Goal: Contribute content

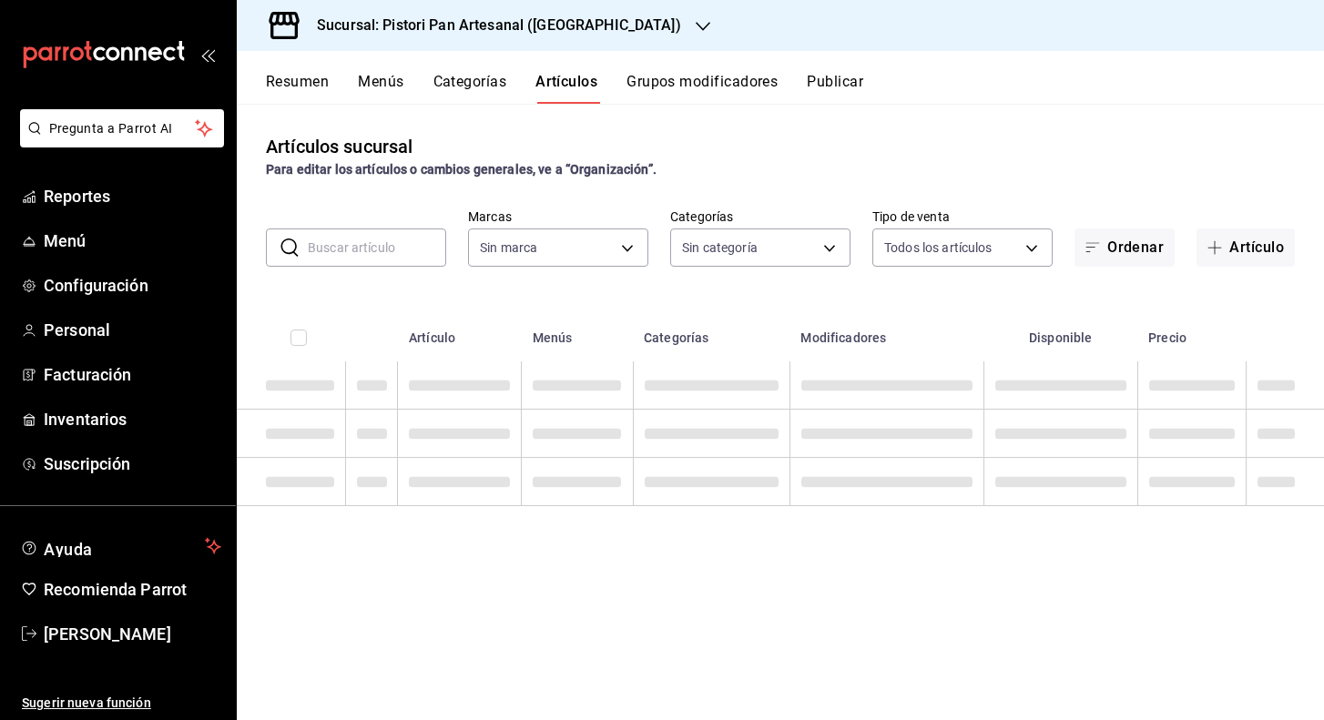
type input "ee1b0bd2-6b4b-4573-a4cd-99251f86a70b"
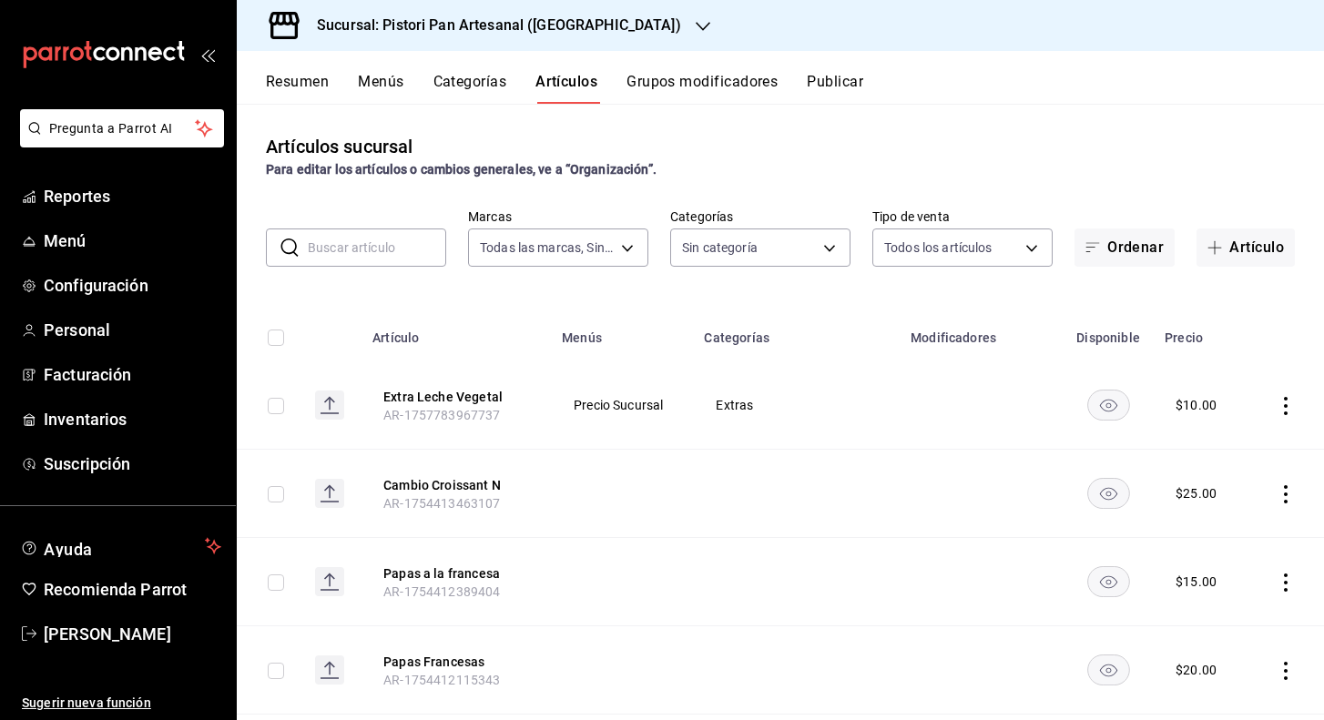
type input "e5c8f1bb-6211-4db8-b4fd-80f9d54c83f8,d576ec52-90de-4f54-bca4-7509c5852199,36ca7…"
click at [503, 20] on h3 "Sucursal: Pistori Pan Artesanal ([GEOGRAPHIC_DATA])" at bounding box center [491, 26] width 379 height 22
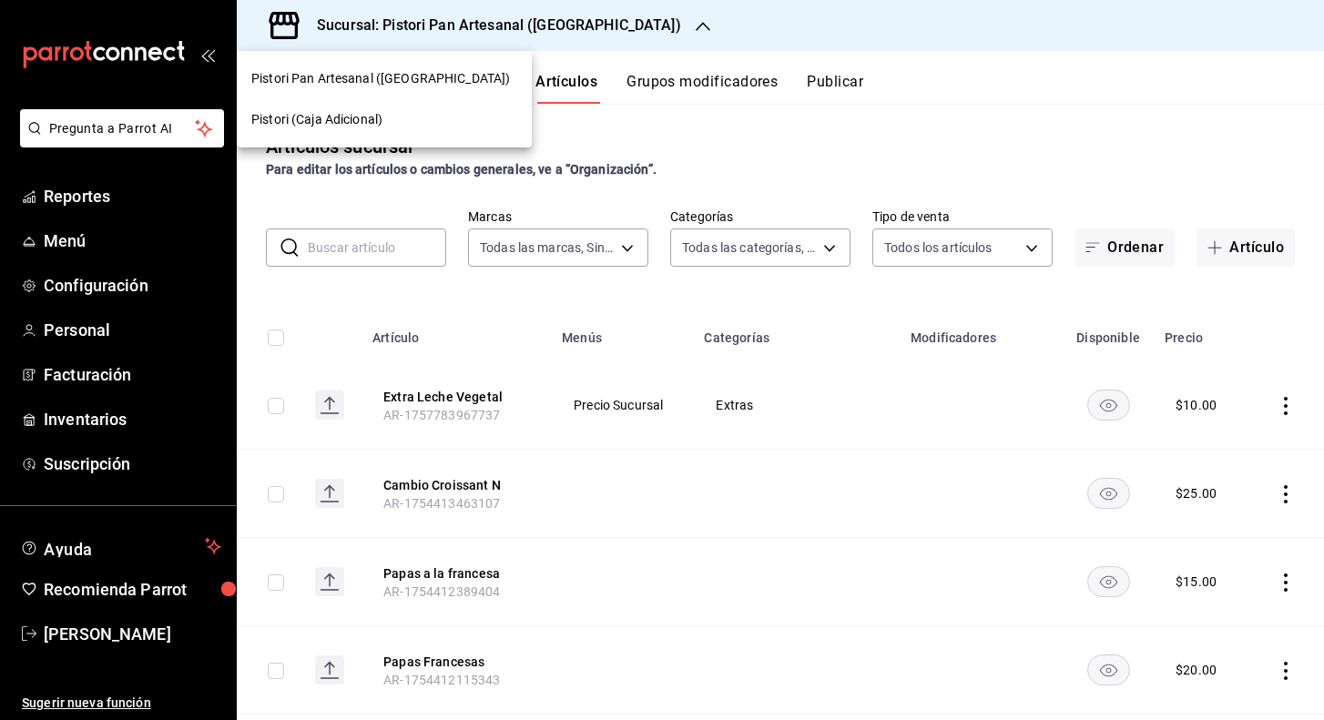
click at [358, 117] on span "Pistori (Caja Adicional)" at bounding box center [316, 119] width 131 height 19
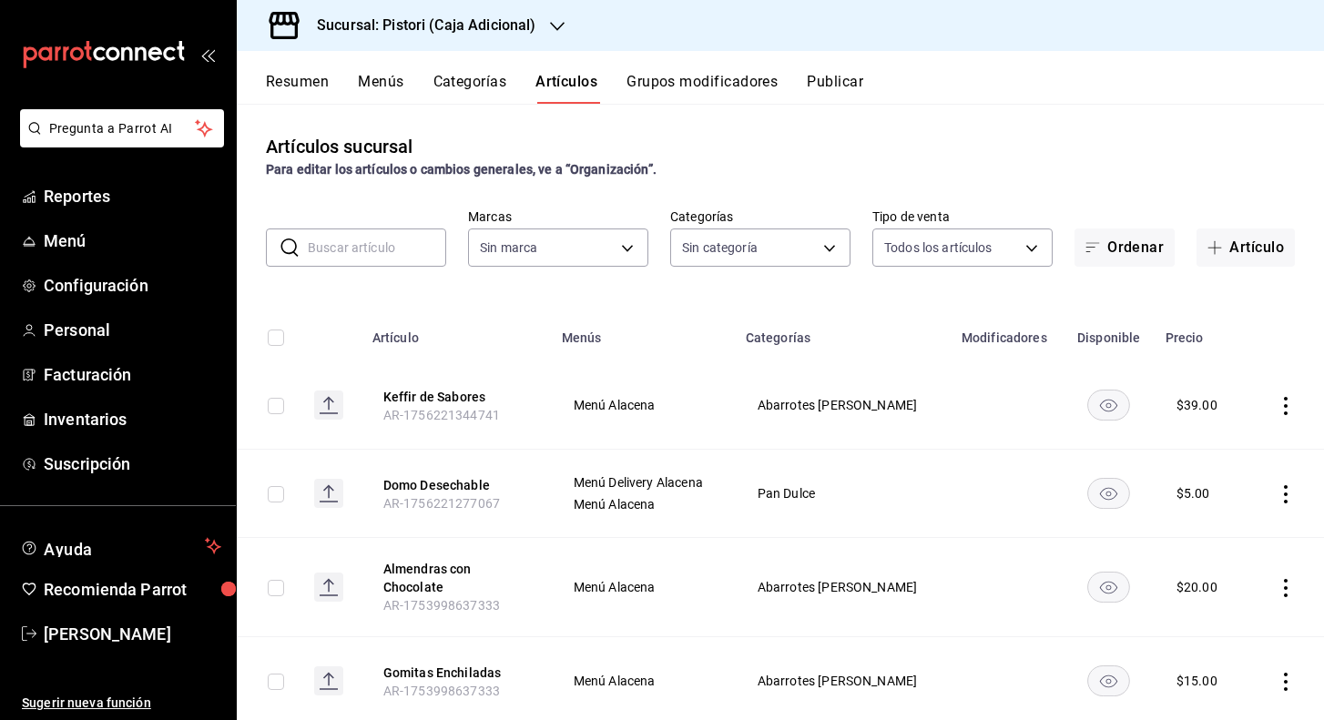
type input "5a66e8b0-9d91-4694-836f-e8560b5b4169,8f929bca-60b5-48b0-8587-d122b65473a6,6f2a1…"
type input "1279639e-4e82-4420-8ec0-6314dbcb9d15"
click at [1242, 230] on button "Artículo" at bounding box center [1245, 248] width 98 height 38
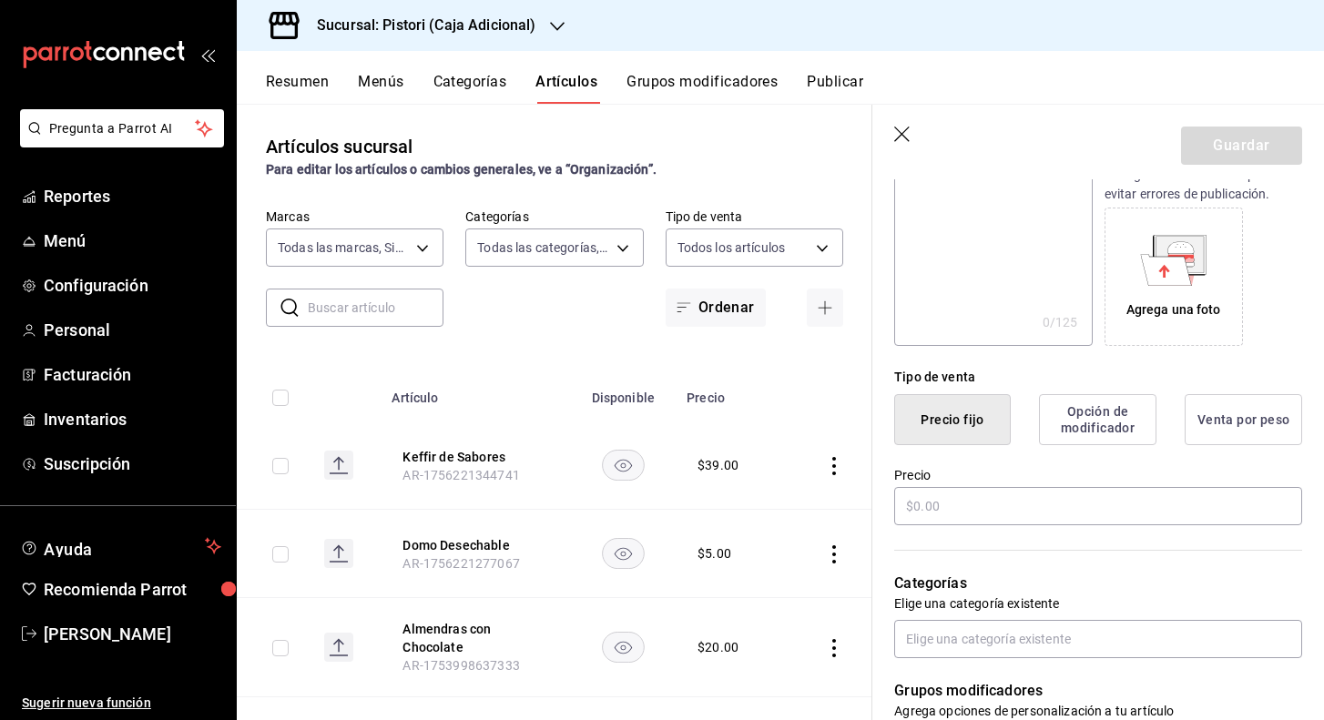
scroll to position [274, 0]
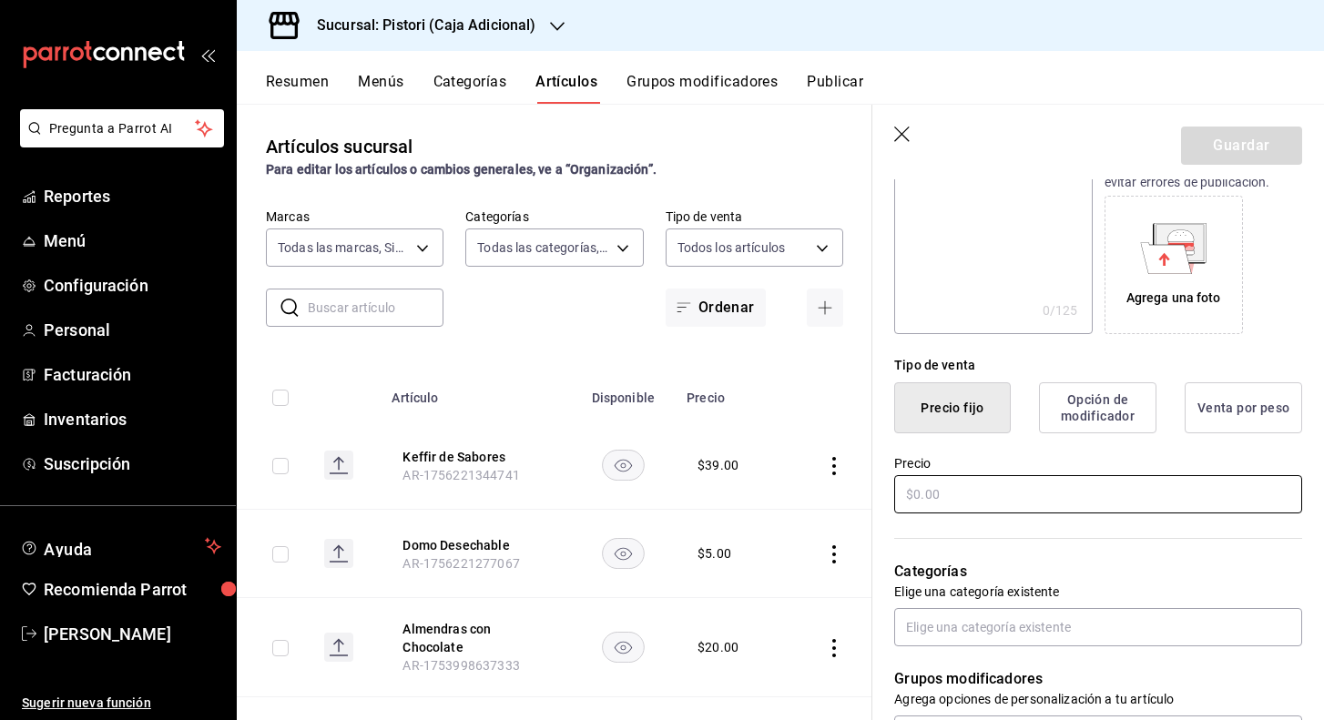
type input "Veggie Soup"
click at [1051, 482] on input "text" at bounding box center [1098, 494] width 408 height 38
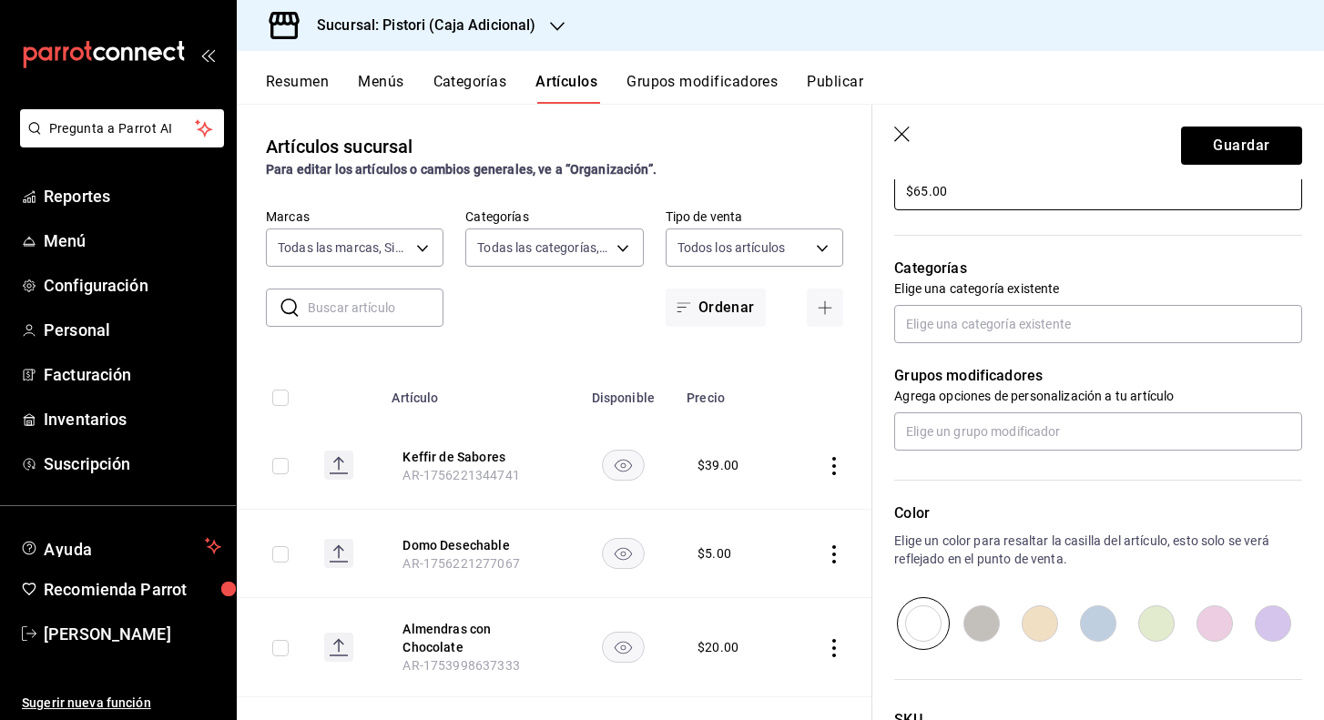
scroll to position [578, 0]
type input "$65.00"
click at [979, 330] on input "text" at bounding box center [1098, 323] width 408 height 38
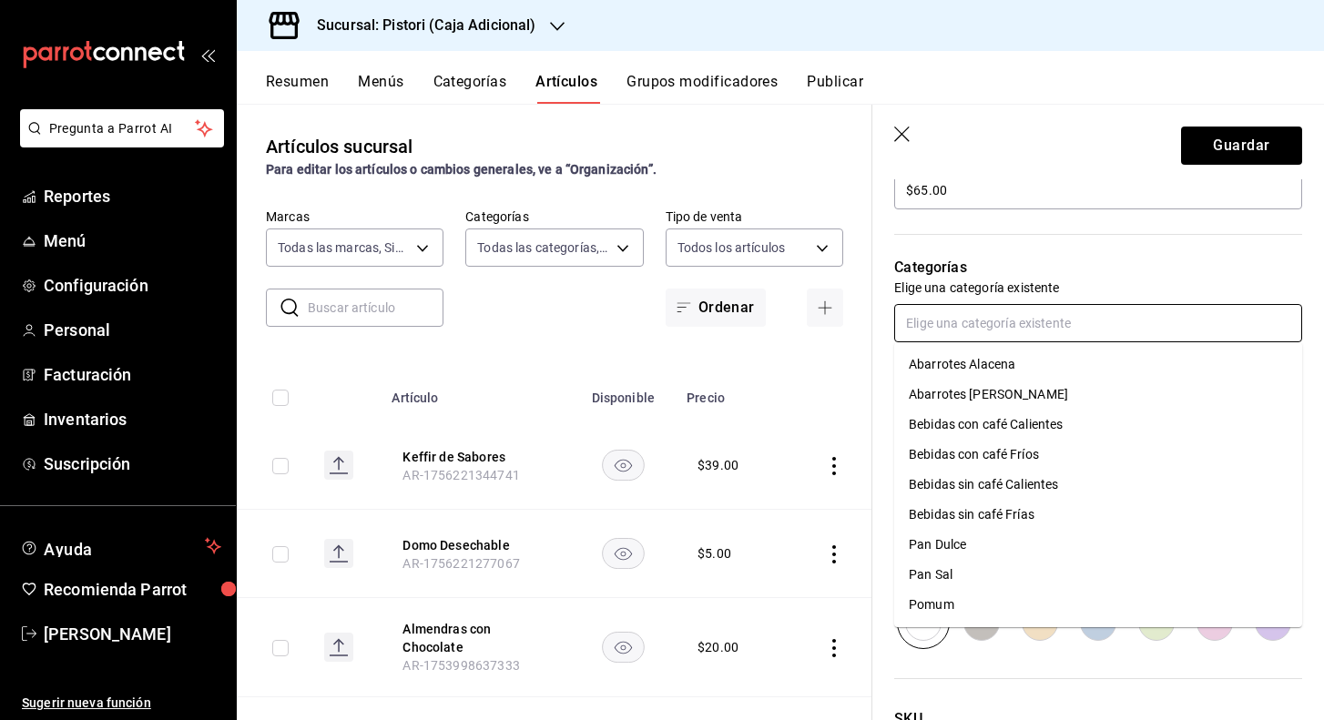
click at [1007, 389] on li "Abarrotes [PERSON_NAME]" at bounding box center [1098, 395] width 408 height 30
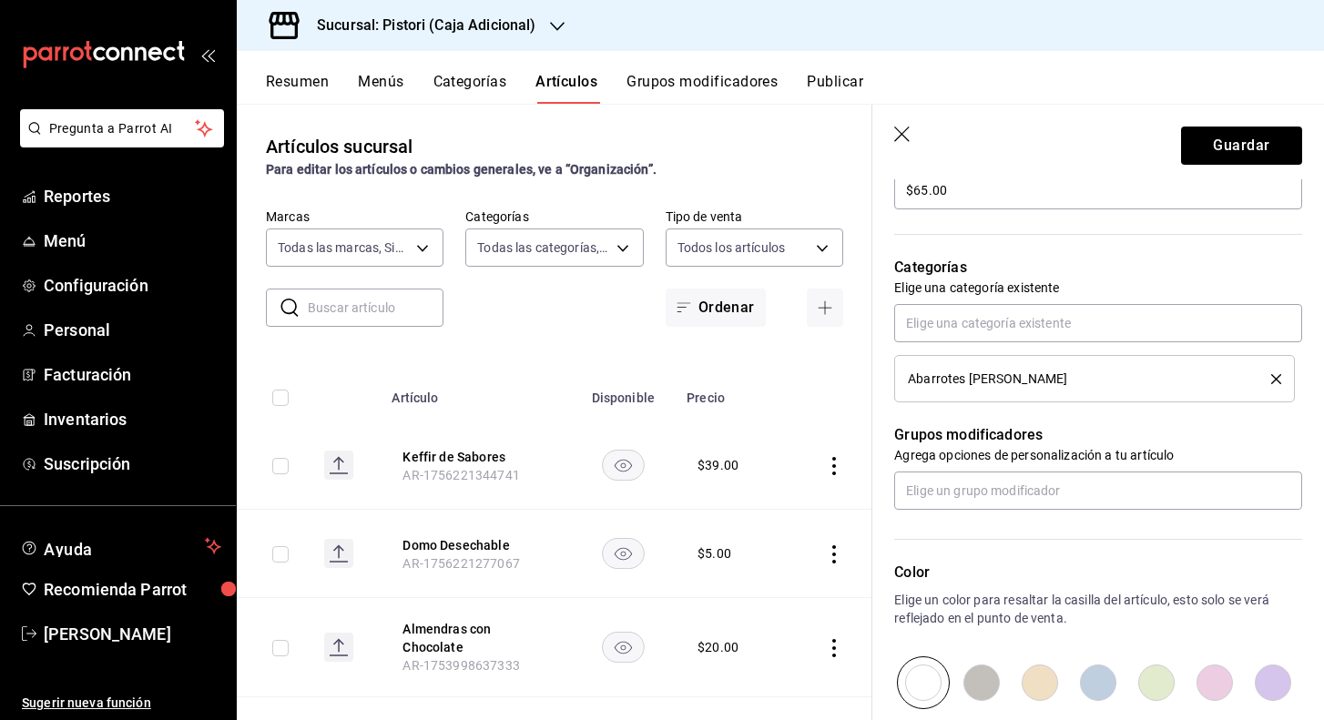
click at [1089, 534] on div "Color Elige un color para resaltar la casilla del artículo, esto solo se verá r…" at bounding box center [1087, 609] width 430 height 199
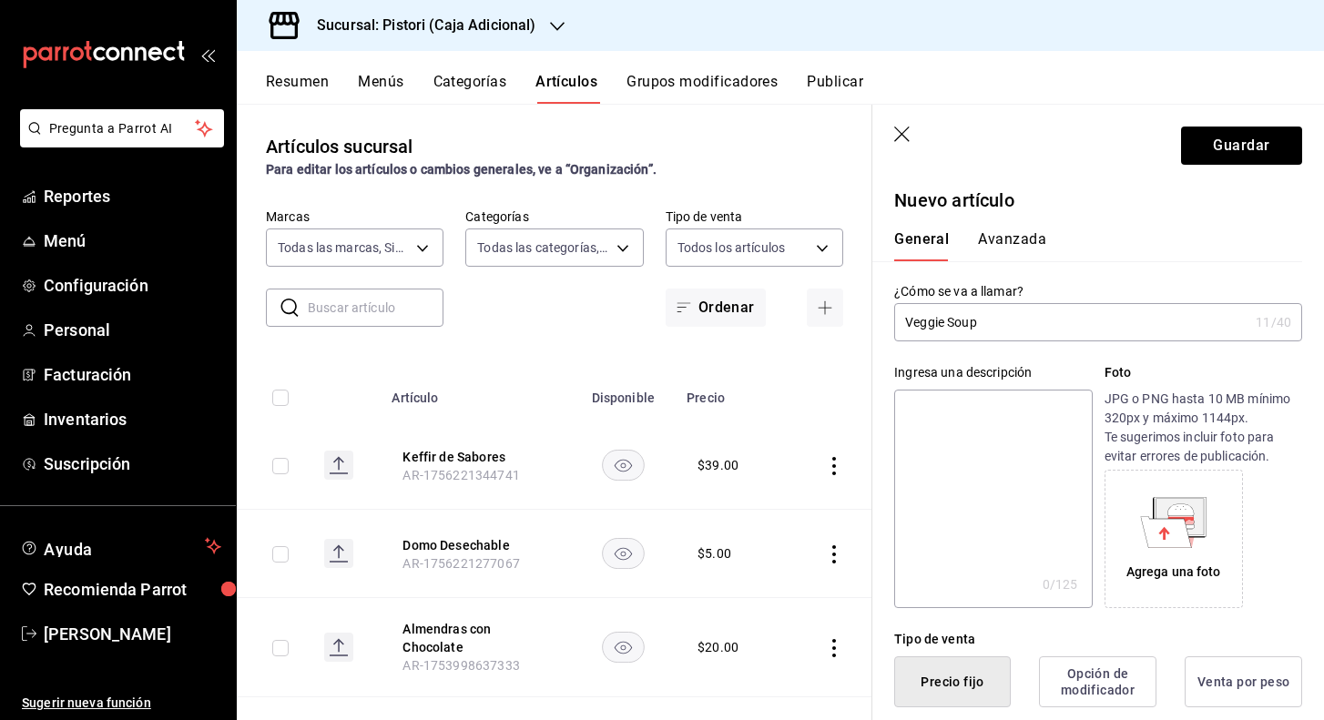
scroll to position [0, 0]
click at [1265, 143] on button "Guardar" at bounding box center [1241, 146] width 121 height 38
